Goal: Check status: Check status

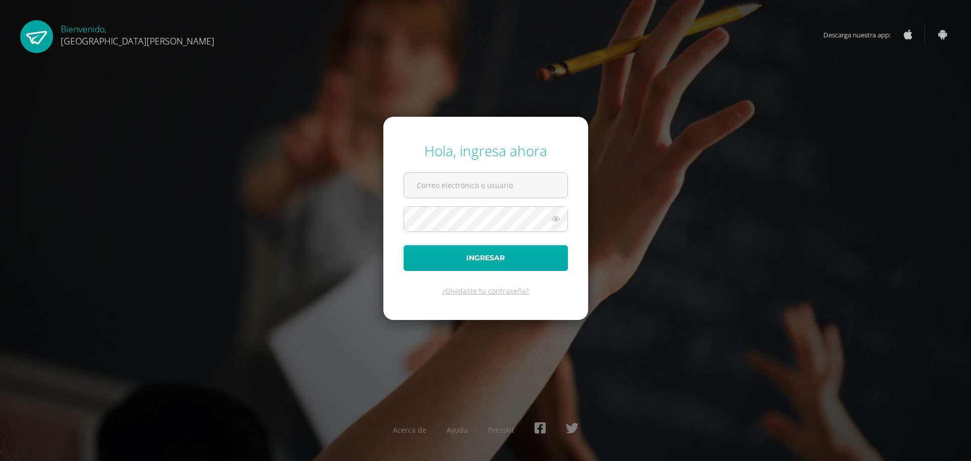
type input "20180221@fatima.edu.gt"
click at [522, 259] on button "Ingresar" at bounding box center [486, 258] width 164 height 26
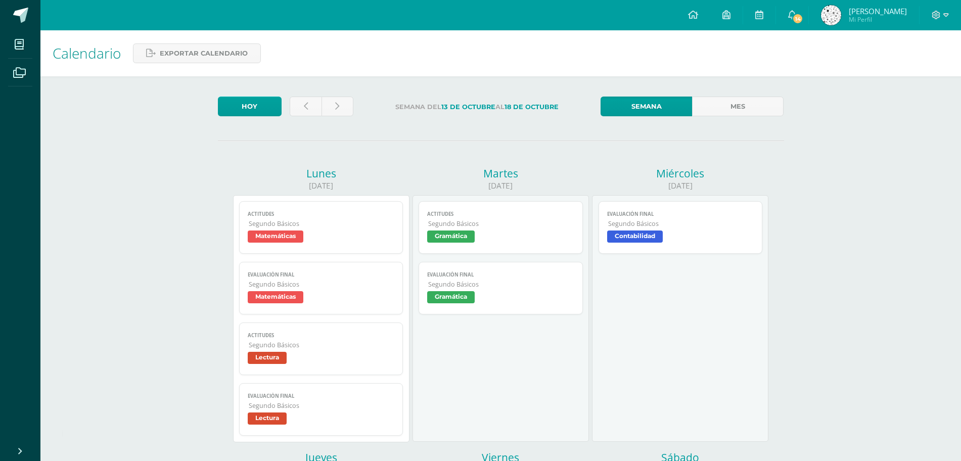
click at [825, 14] on img at bounding box center [831, 15] width 20 height 20
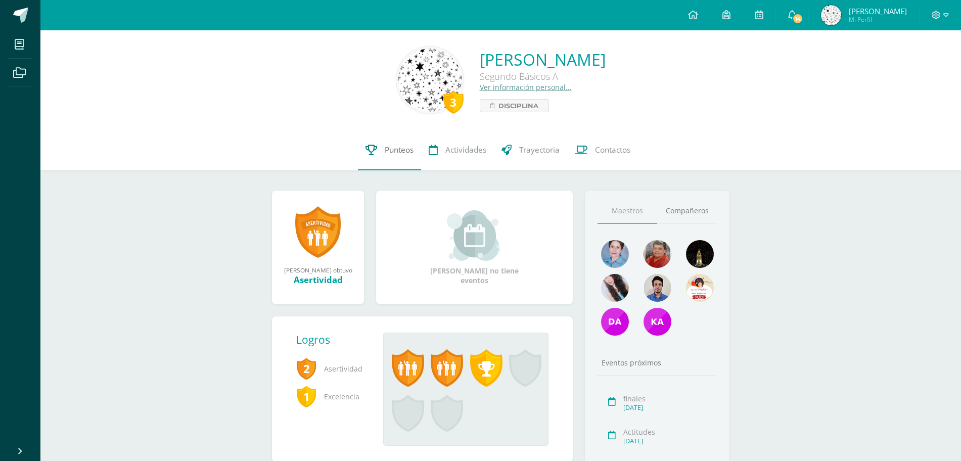
click at [383, 163] on link "Punteos" at bounding box center [389, 150] width 63 height 40
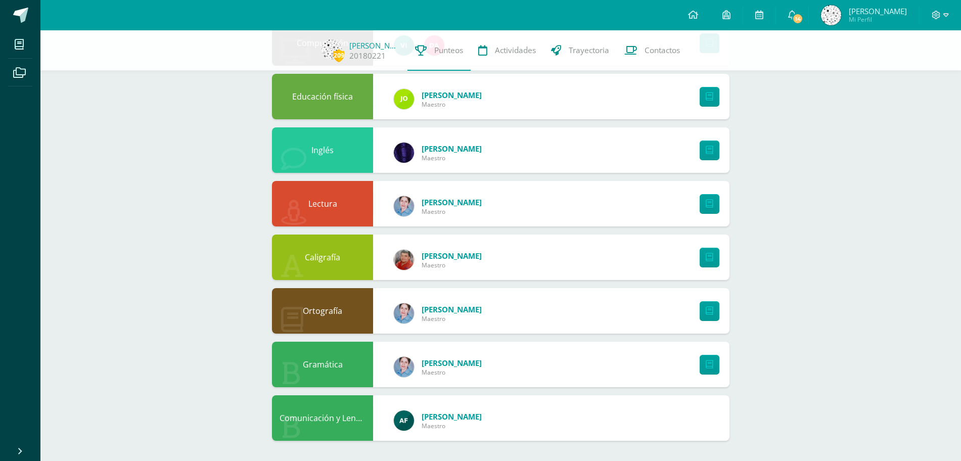
scroll to position [567, 0]
click at [708, 363] on icon at bounding box center [710, 365] width 8 height 9
